Goal: Use online tool/utility: Utilize a website feature to perform a specific function

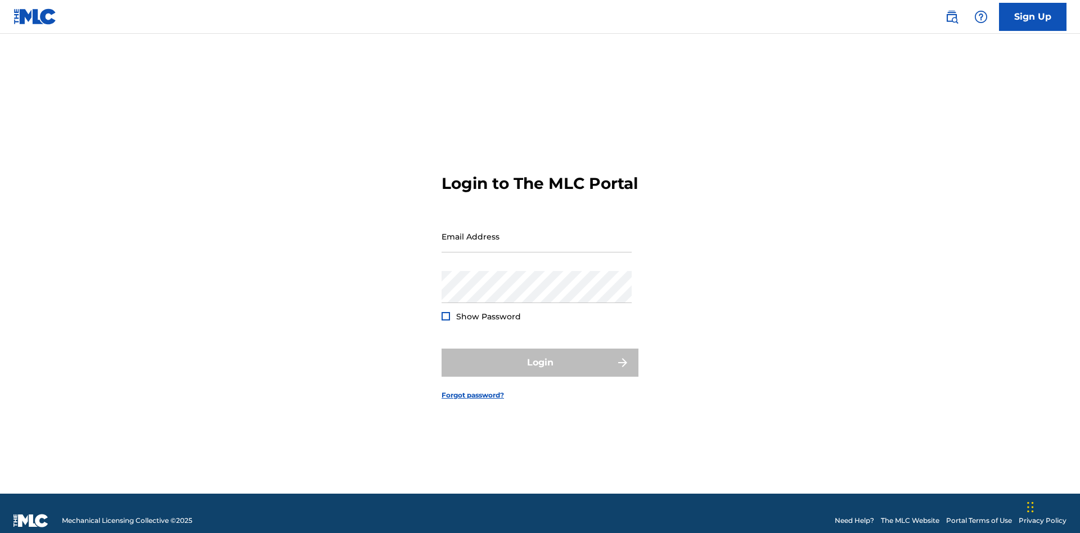
scroll to position [15, 0]
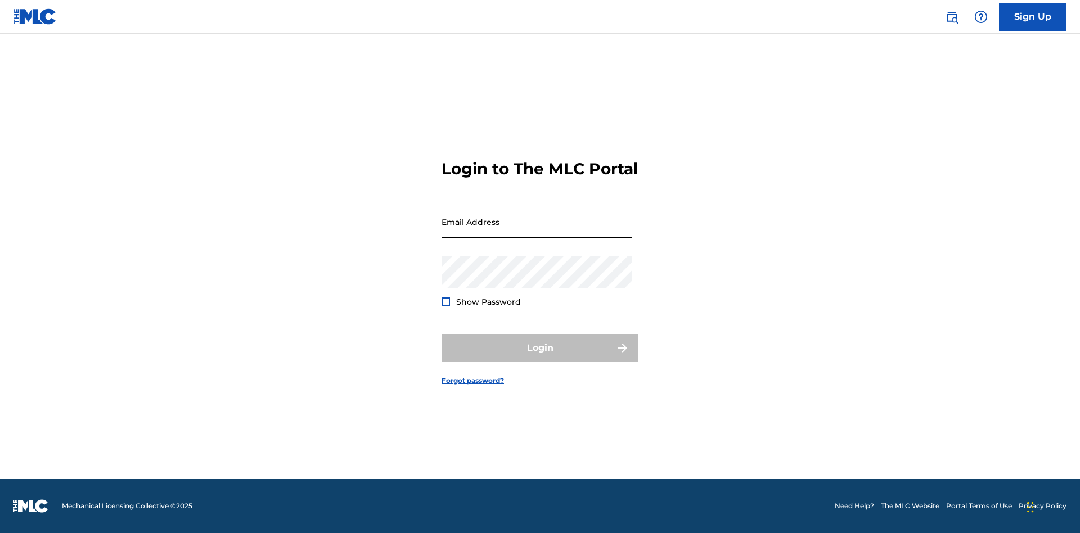
click at [536, 231] on input "Email Address" at bounding box center [536, 222] width 190 height 32
type input "[EMAIL_ADDRESS][DOMAIN_NAME]"
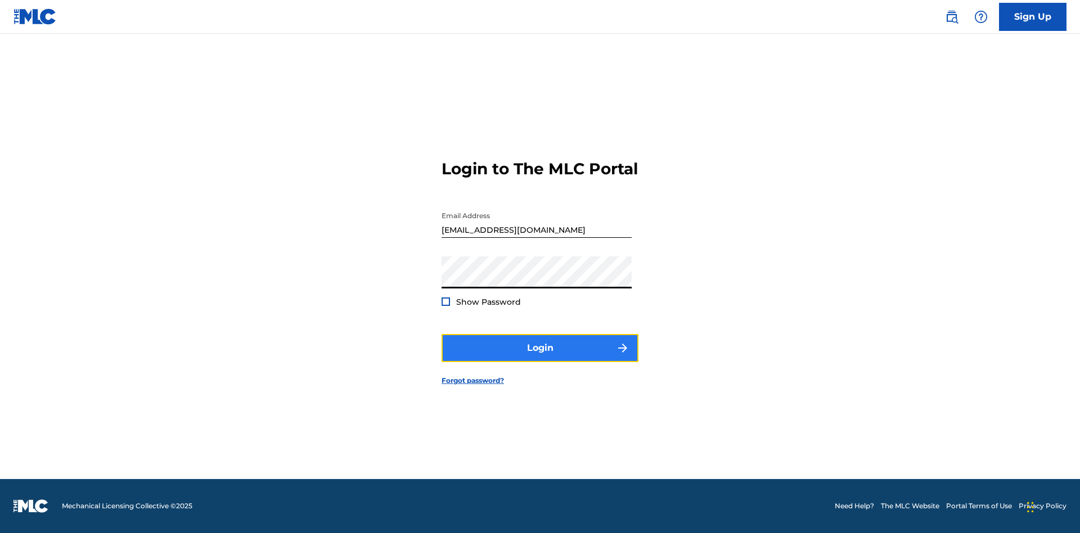
click at [540, 358] on button "Login" at bounding box center [539, 348] width 197 height 28
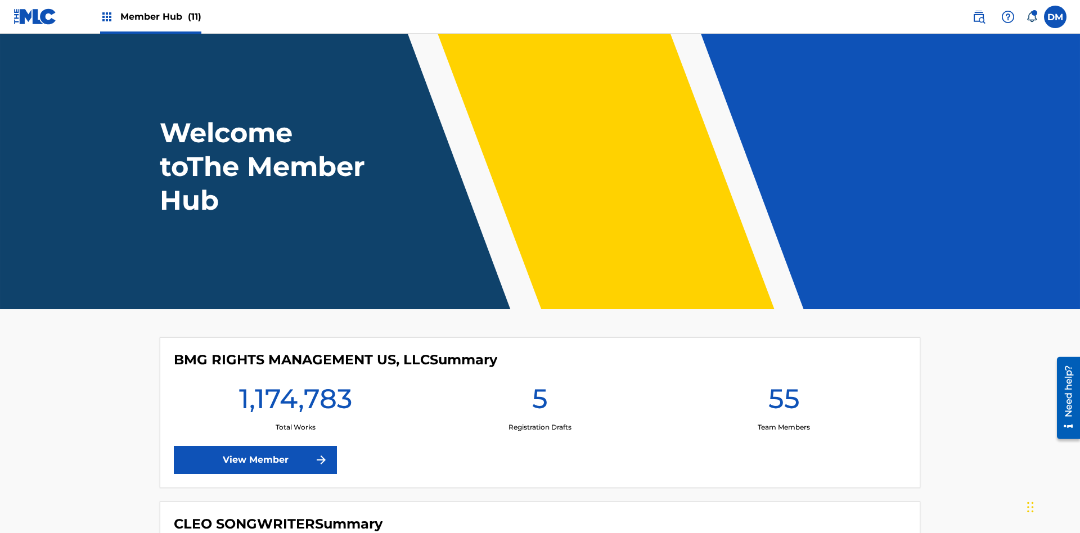
click at [160, 16] on span "Member Hub (11)" at bounding box center [160, 16] width 81 height 13
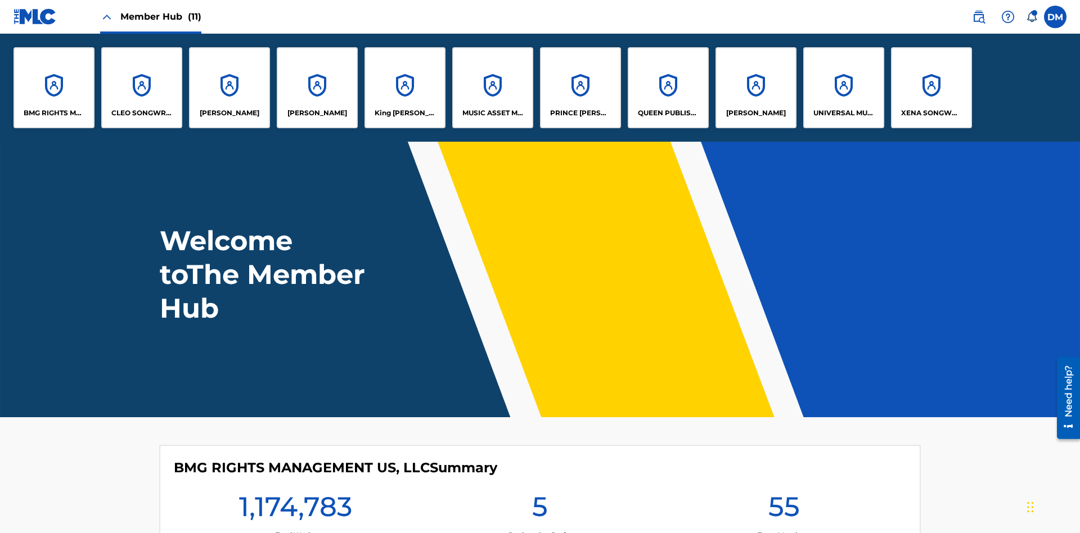
scroll to position [40, 0]
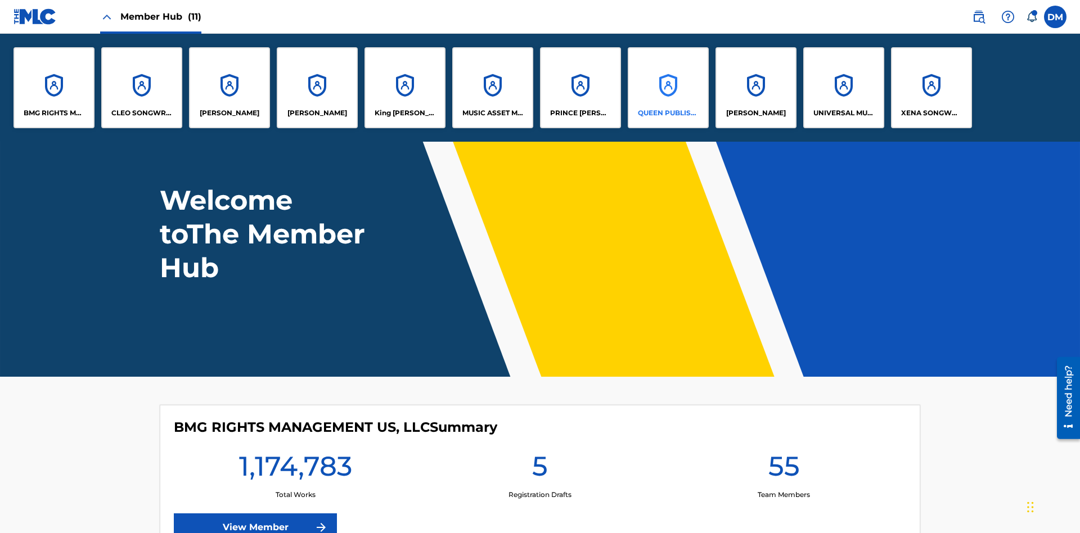
click at [668, 113] on p "QUEEN PUBLISHA" at bounding box center [668, 113] width 61 height 10
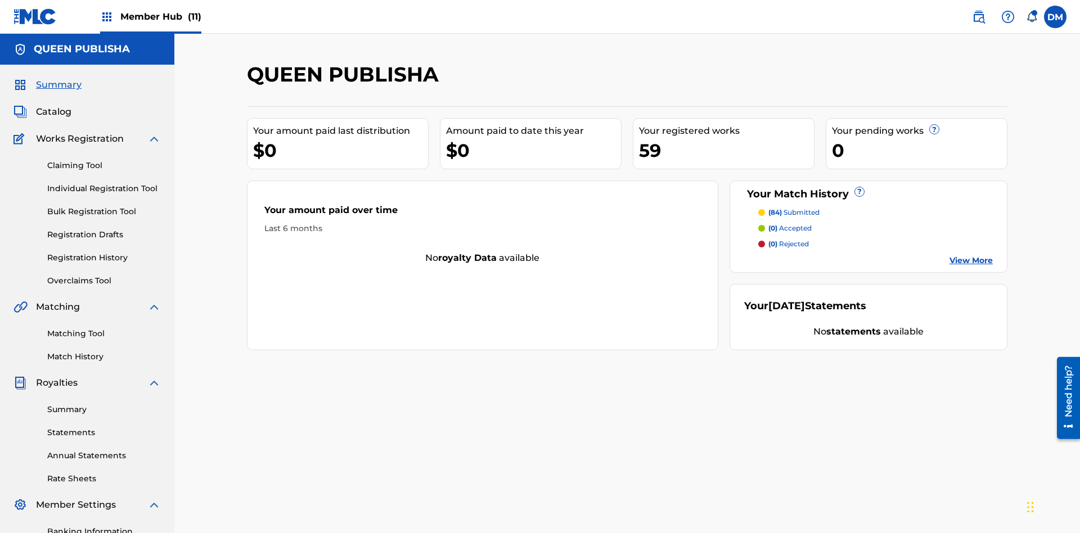
scroll to position [164, 0]
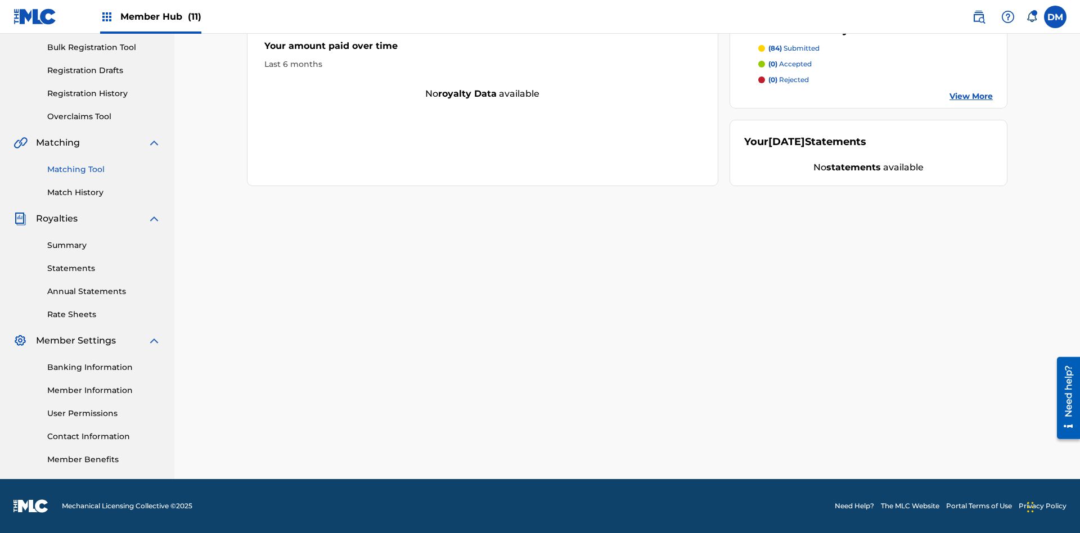
click at [104, 169] on link "Matching Tool" at bounding box center [104, 170] width 114 height 12
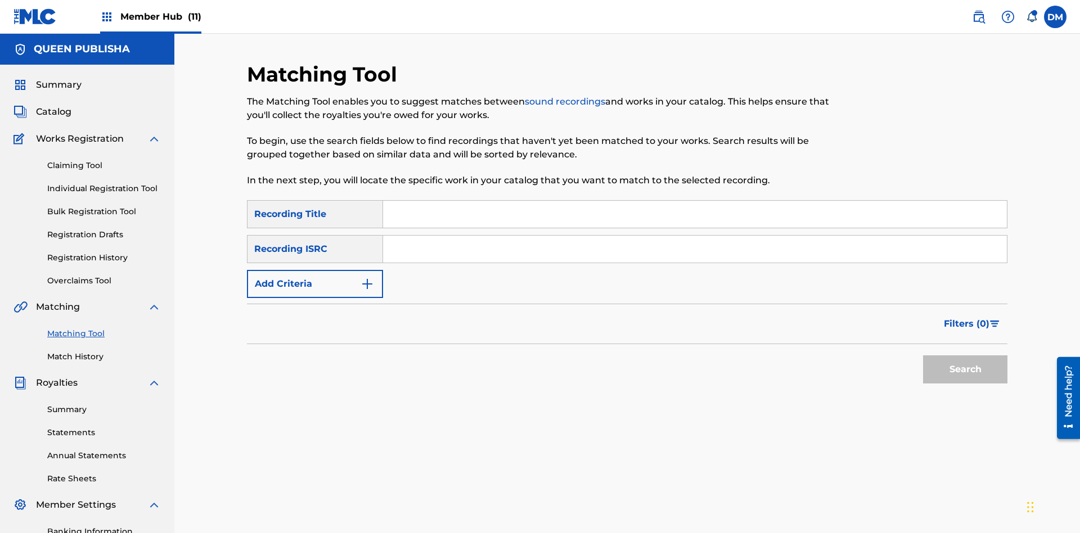
scroll to position [164, 0]
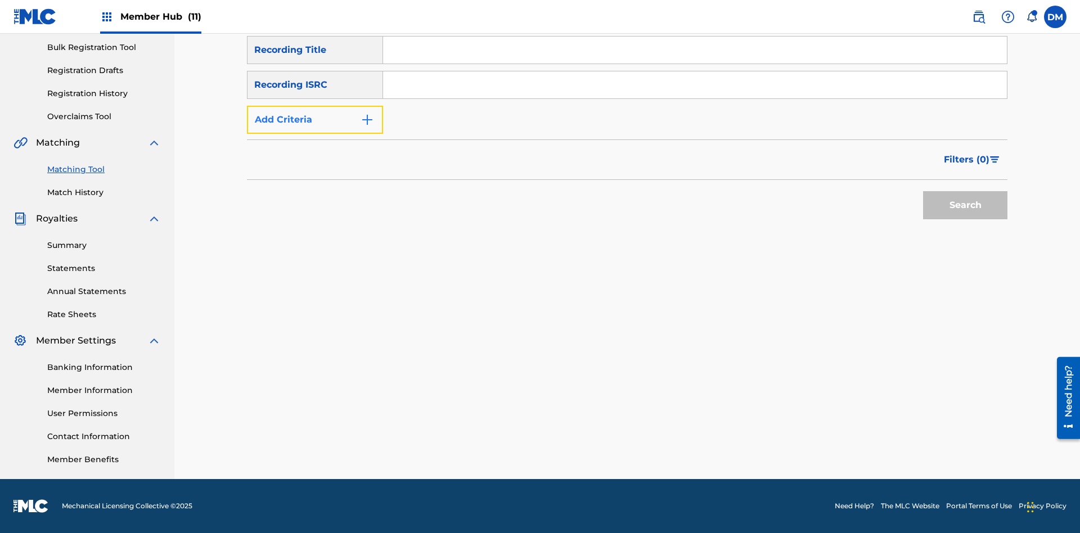
click at [315, 120] on button "Add Criteria" at bounding box center [315, 120] width 136 height 28
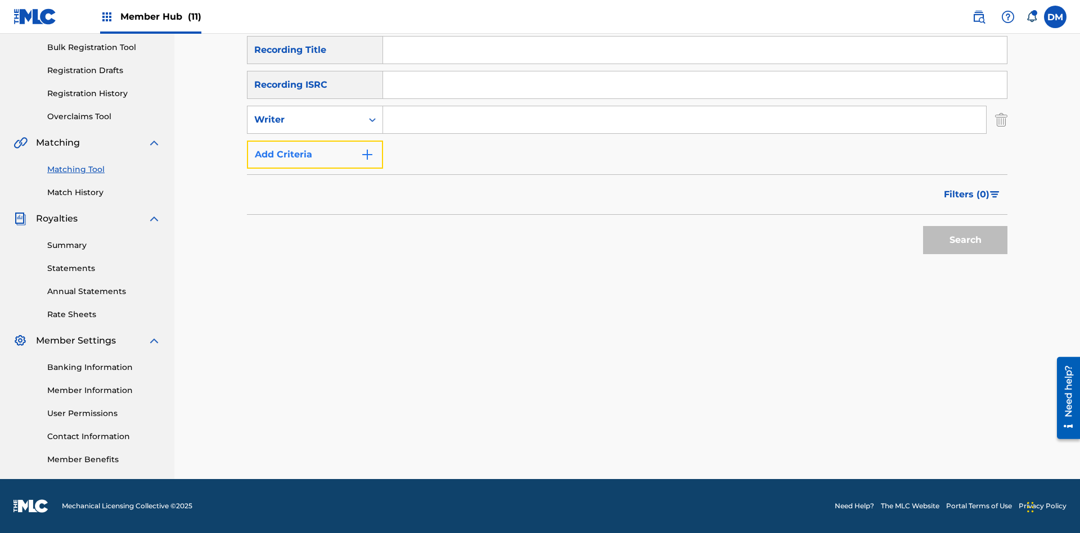
click at [315, 155] on button "Add Criteria" at bounding box center [315, 155] width 136 height 28
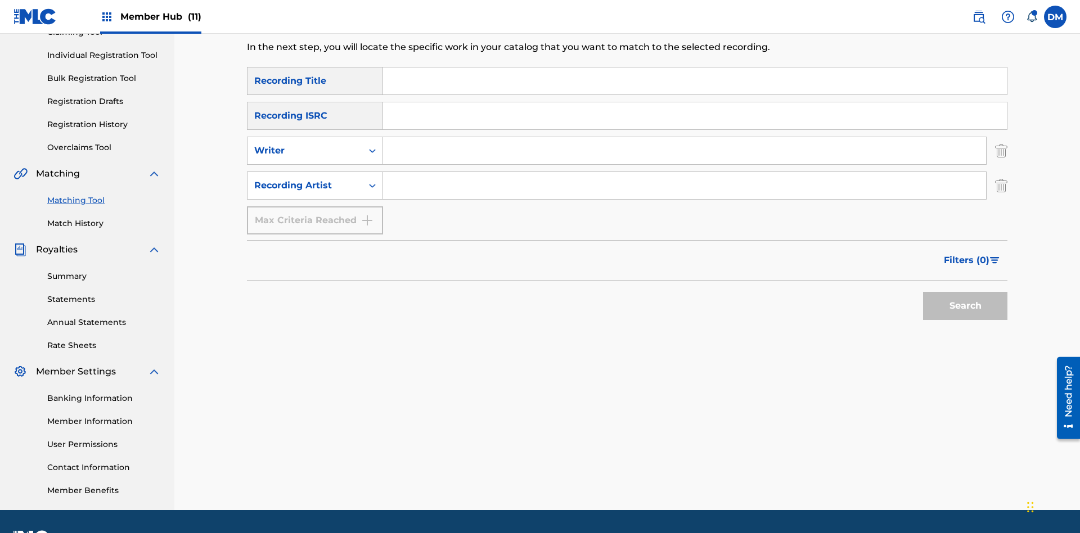
click at [694, 81] on input "Search Form" at bounding box center [695, 80] width 624 height 27
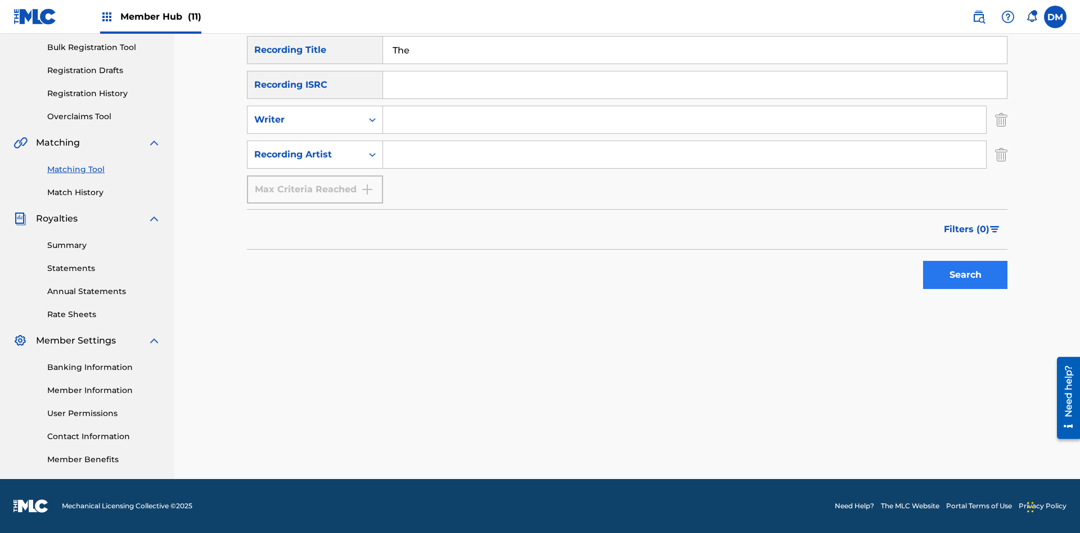
type input "The"
click at [965, 275] on button "Search" at bounding box center [965, 275] width 84 height 28
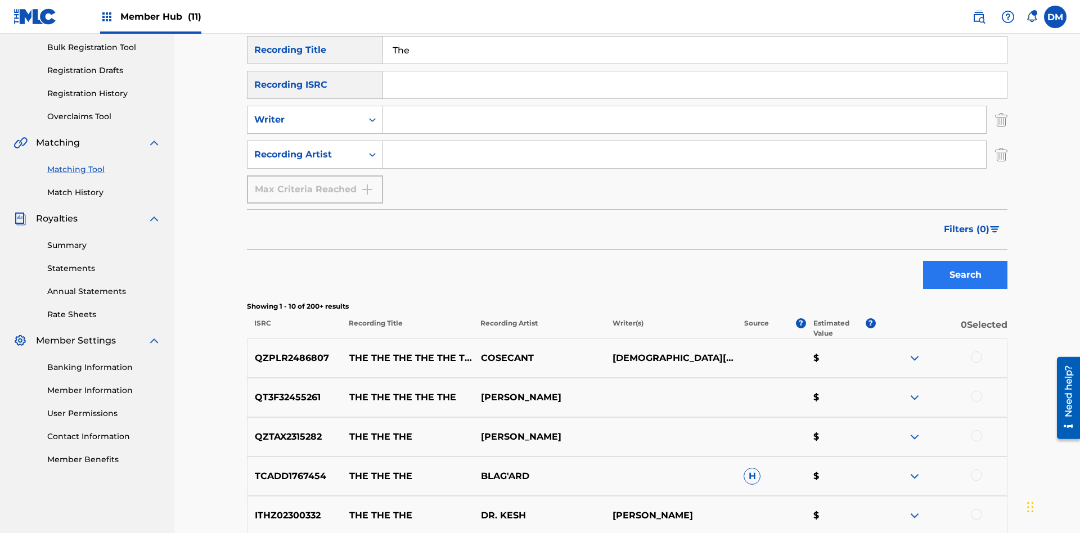
scroll to position [435, 0]
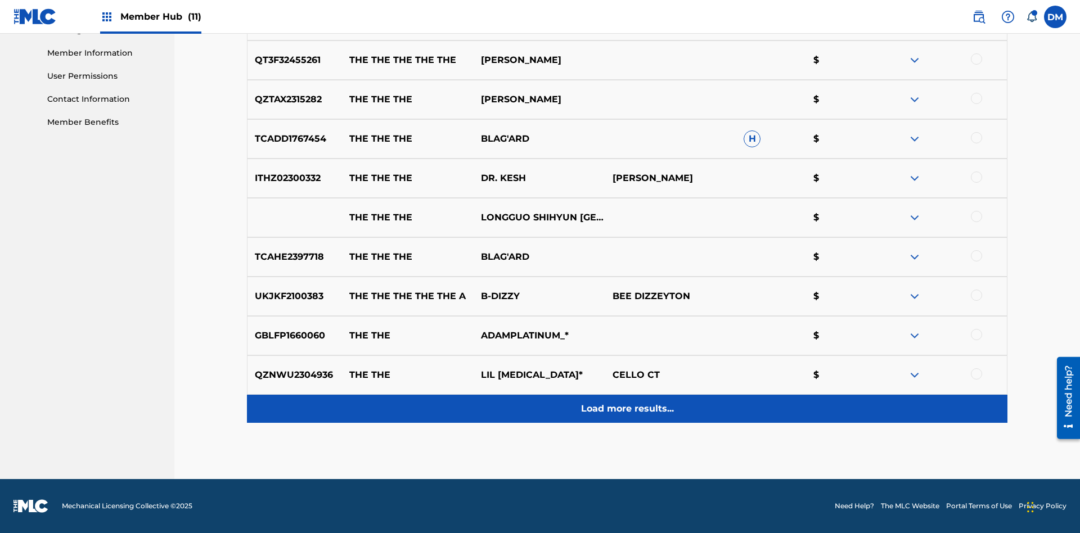
click at [626, 409] on p "Load more results..." at bounding box center [627, 408] width 93 height 13
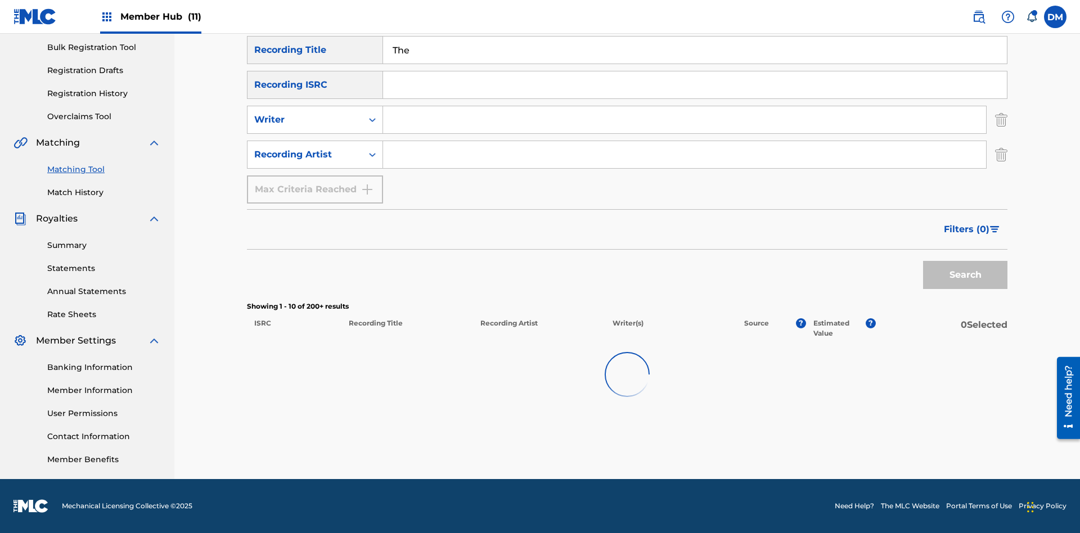
scroll to position [164, 0]
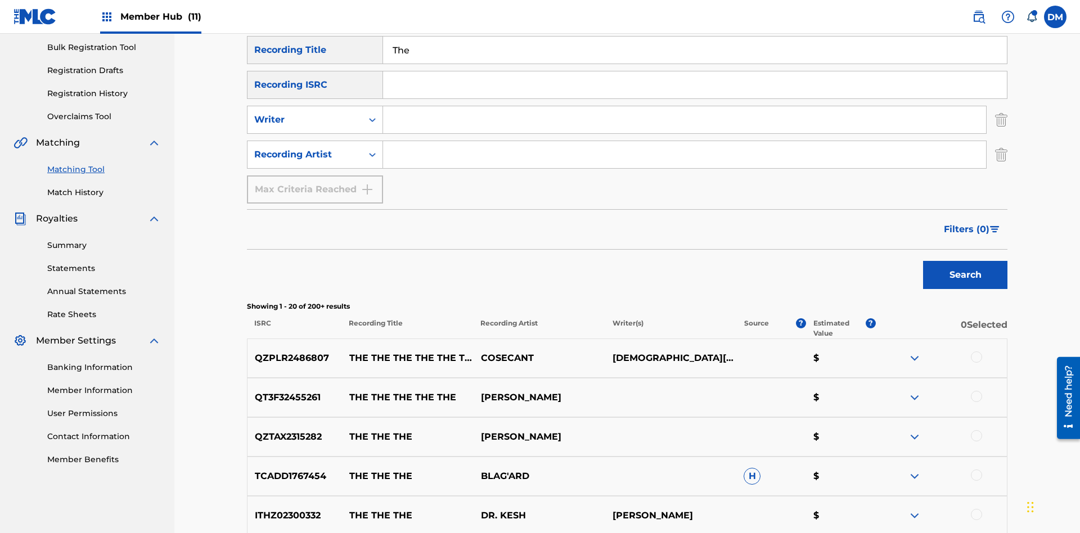
click at [976, 351] on div at bounding box center [976, 356] width 11 height 11
click at [976, 430] on div at bounding box center [976, 435] width 11 height 11
click at [790, 441] on button "Match 2 Groups" at bounding box center [790, 441] width 124 height 28
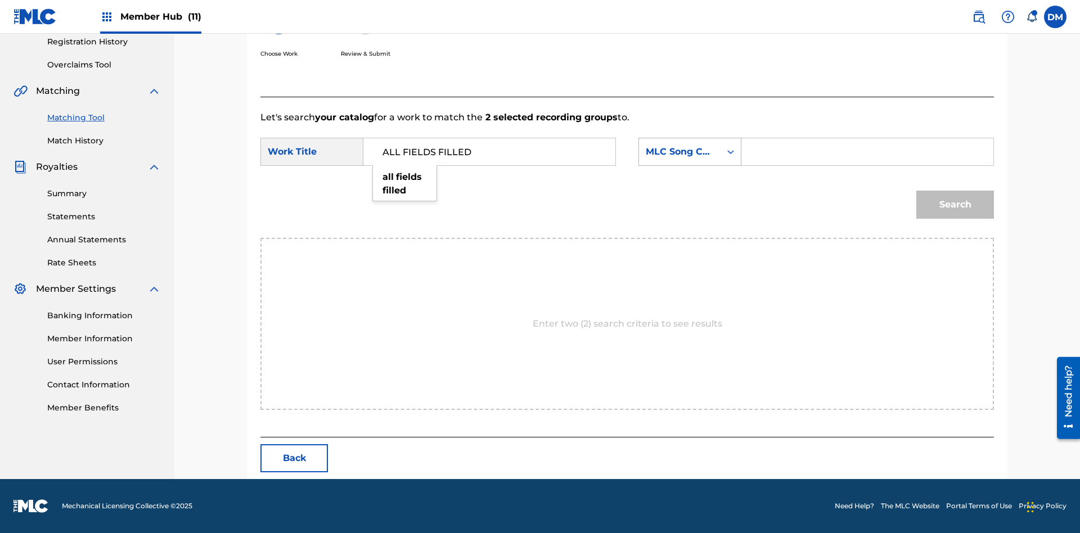
type input "ALL FIELDS FILLED"
click at [689, 152] on div "MLC Song Code" at bounding box center [680, 151] width 68 height 13
click at [689, 194] on div "ISWC" at bounding box center [690, 208] width 102 height 28
type input "T2736922134"
click at [955, 205] on button "Search" at bounding box center [955, 205] width 78 height 28
